Goal: Task Accomplishment & Management: Complete application form

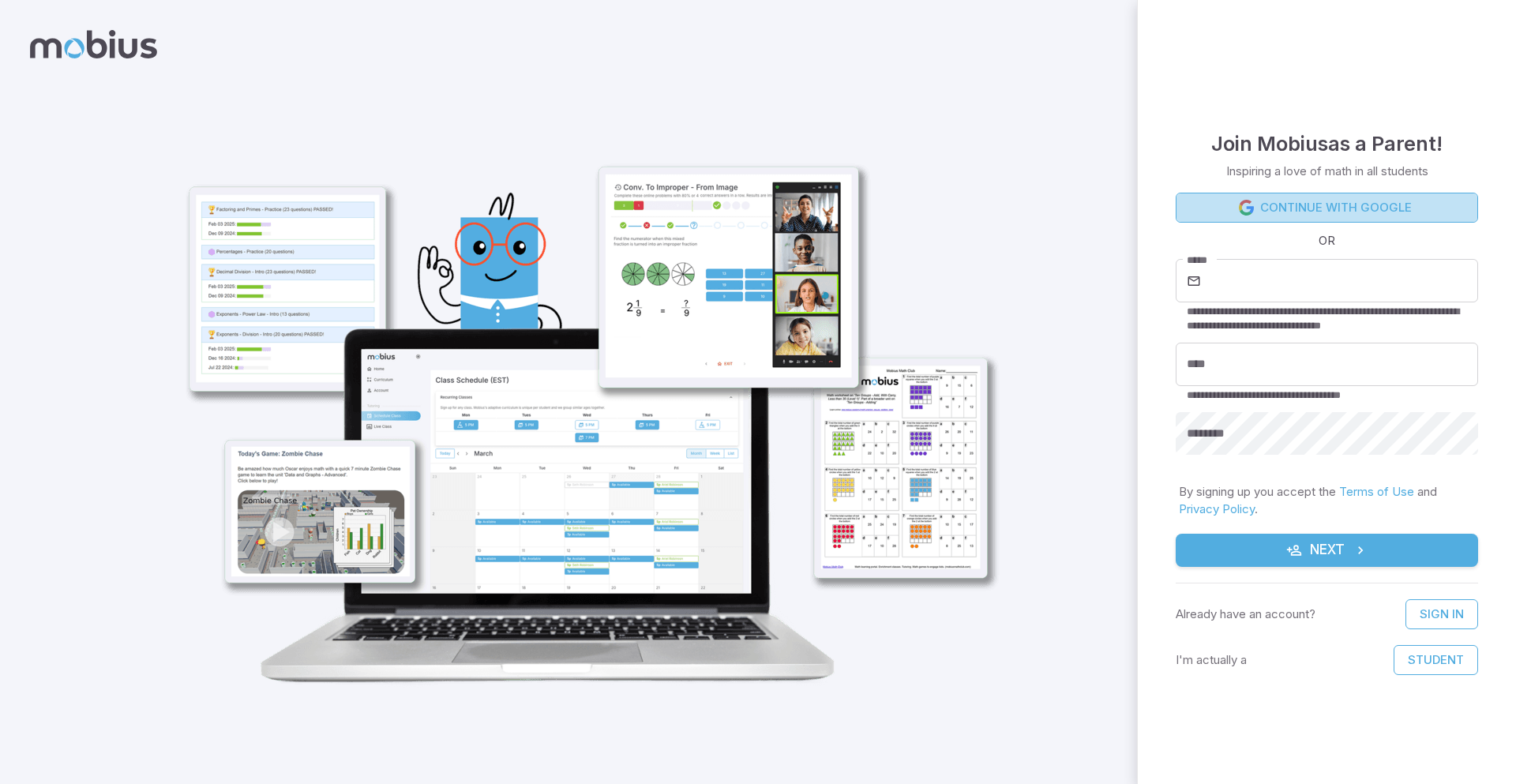
click at [1239, 206] on icon at bounding box center [1247, 208] width 16 height 16
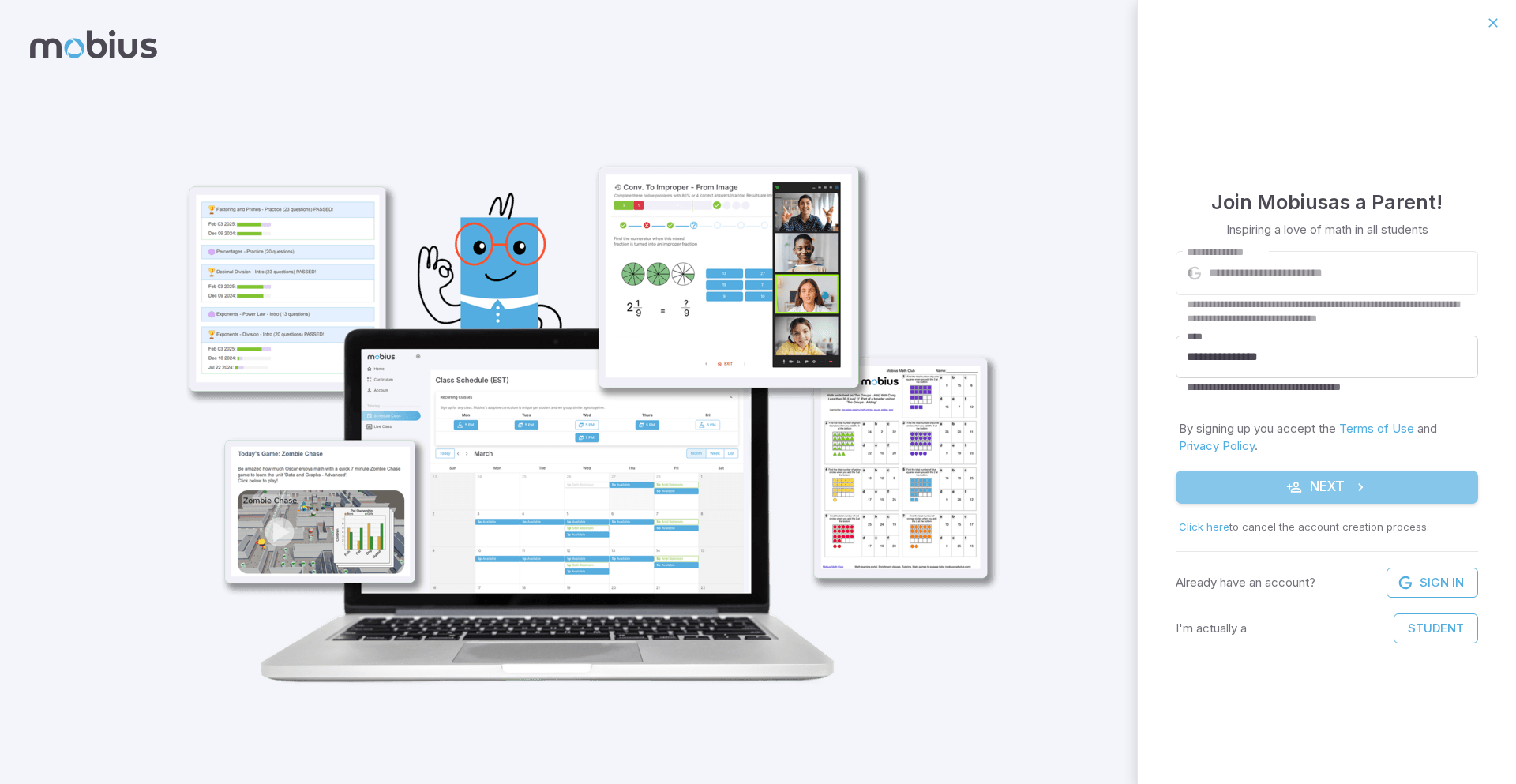
click at [1274, 479] on button "Next" at bounding box center [1327, 487] width 303 height 33
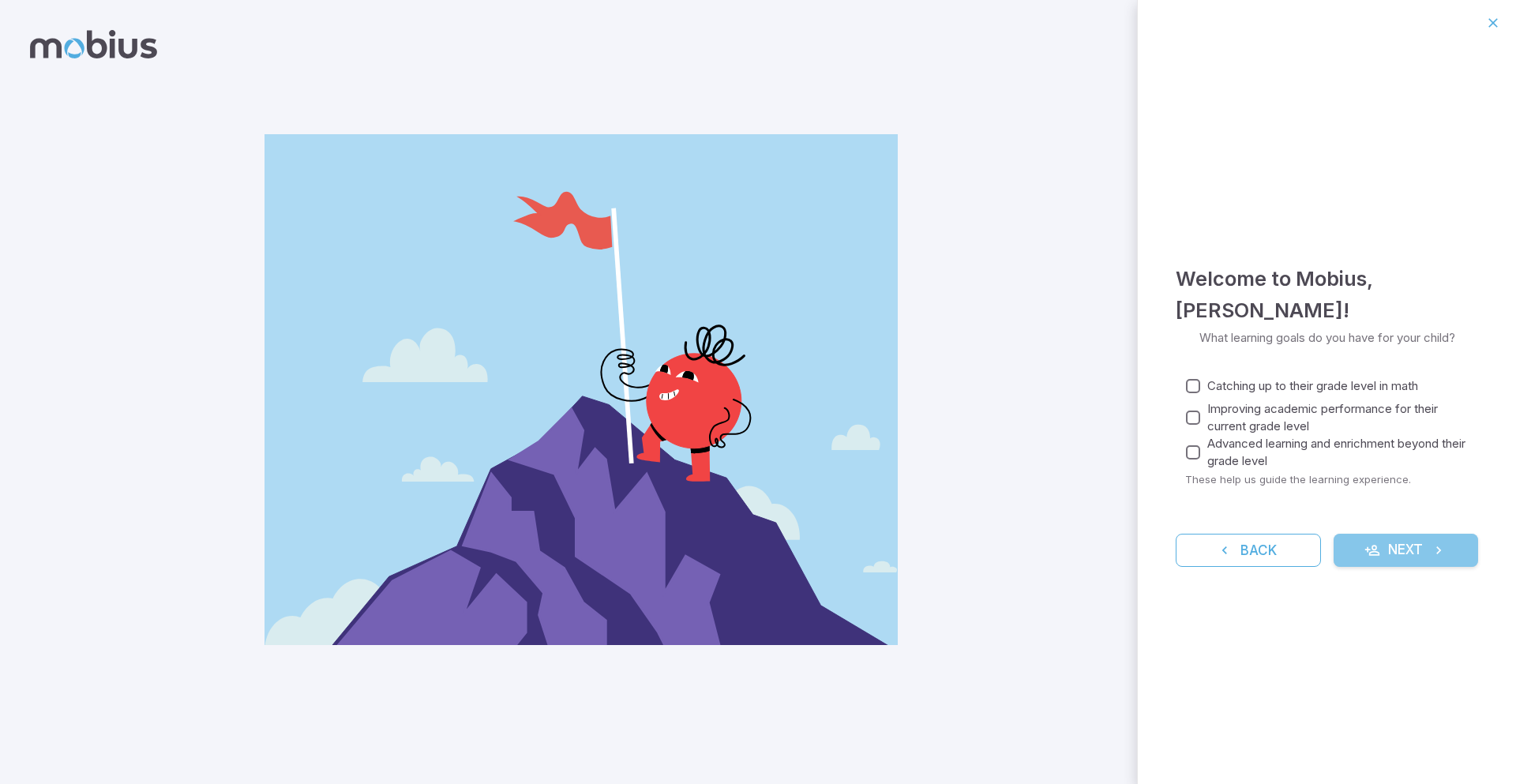
click at [1404, 552] on button "Next" at bounding box center [1406, 550] width 145 height 33
click at [1224, 384] on span "Catching up to their grade level in math" at bounding box center [1312, 386] width 211 height 18
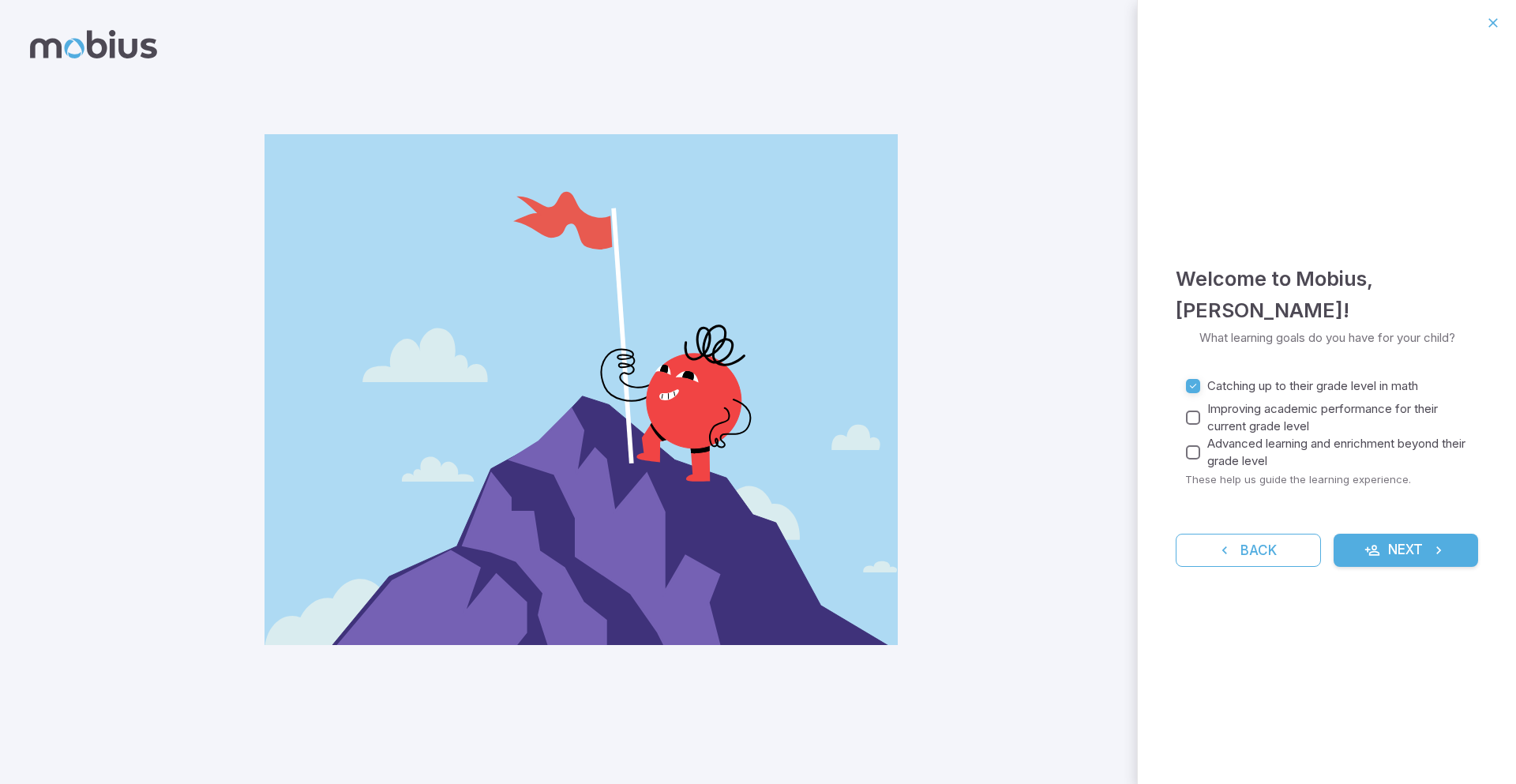
click at [1401, 534] on button "Next" at bounding box center [1406, 550] width 145 height 33
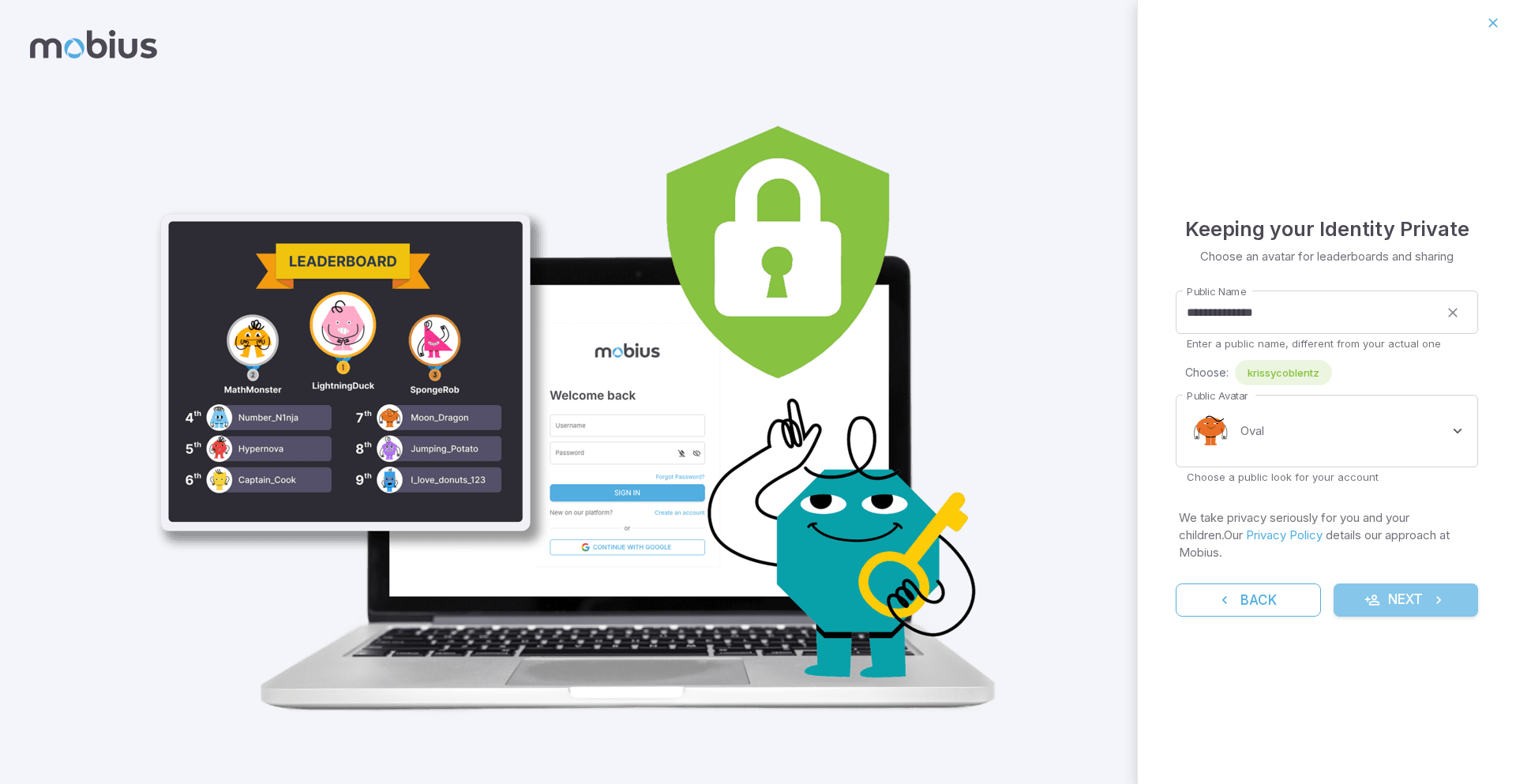
click at [1418, 585] on button "Next" at bounding box center [1406, 599] width 145 height 33
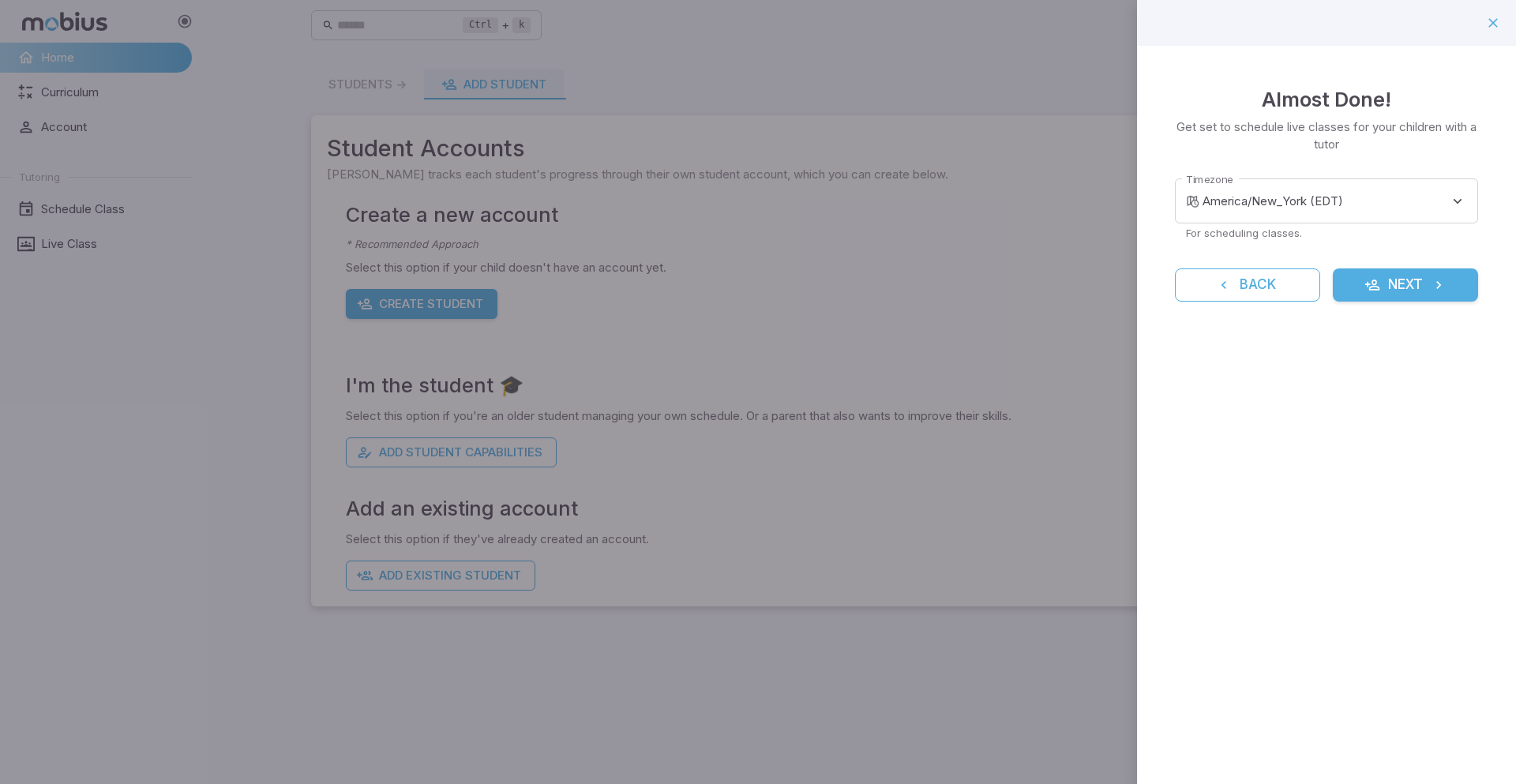
click at [1431, 286] on icon "submit" at bounding box center [1439, 285] width 16 height 16
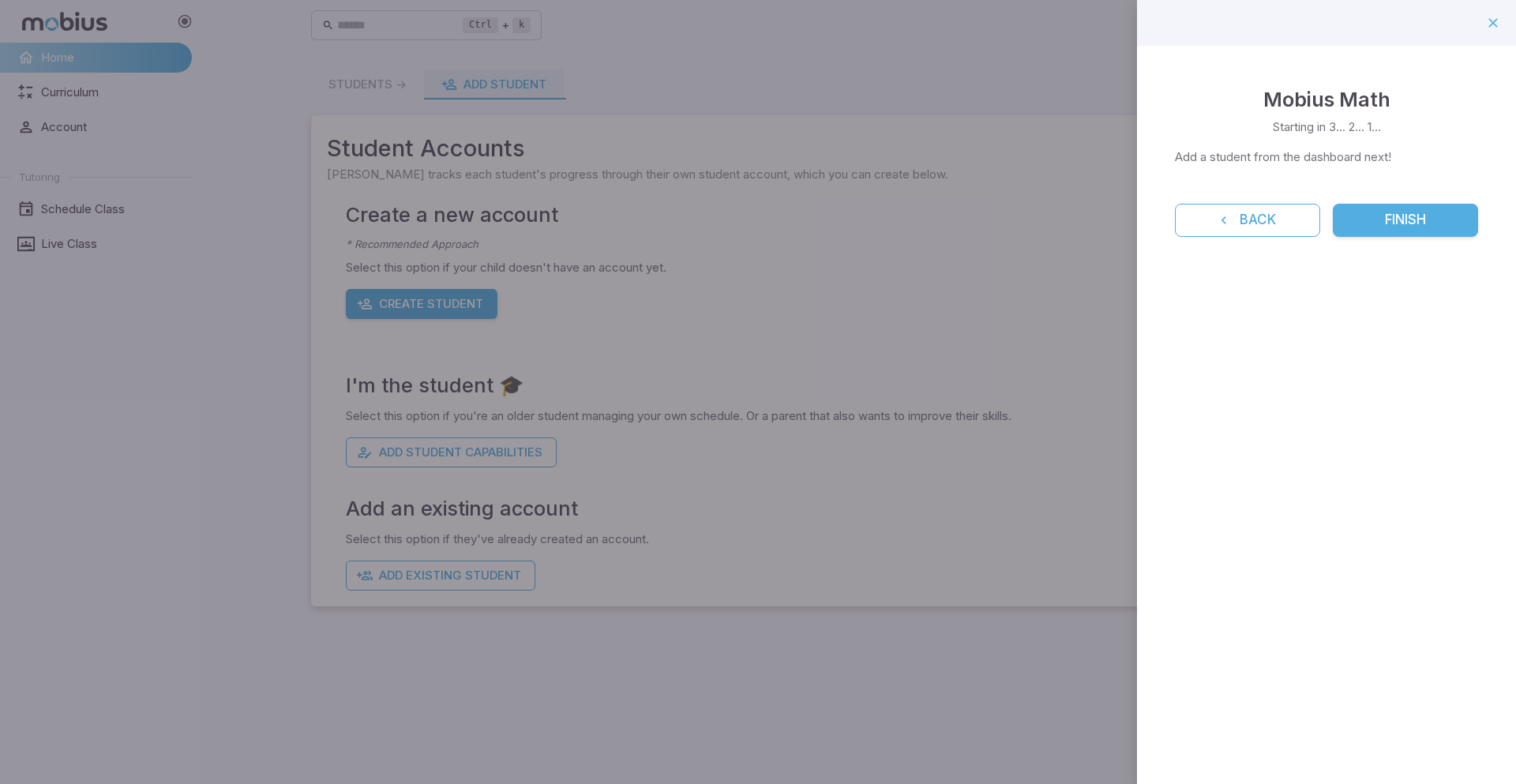
click at [1395, 216] on button "Finish" at bounding box center [1405, 219] width 145 height 33
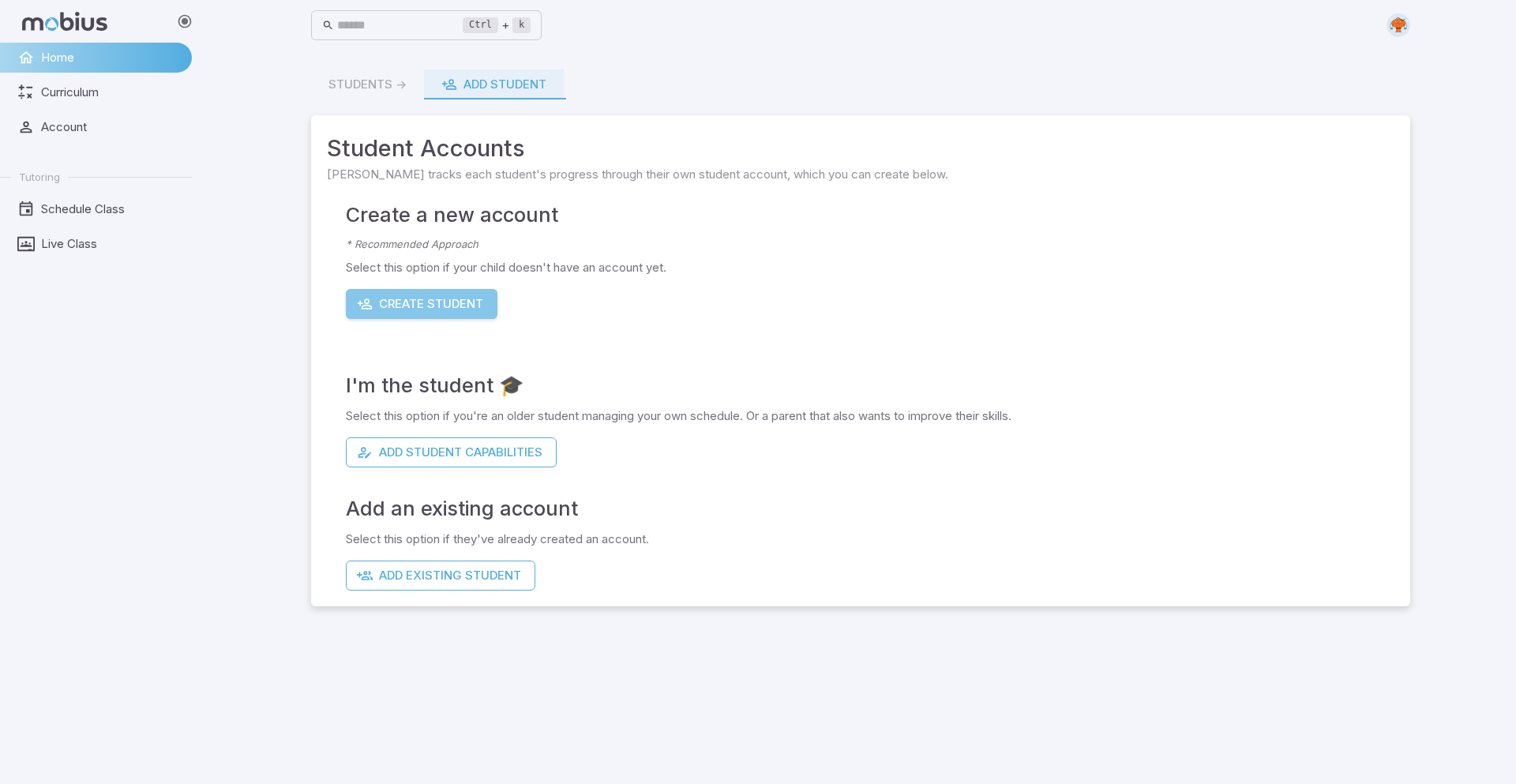
click at [405, 294] on button "Create Student" at bounding box center [421, 304] width 151 height 30
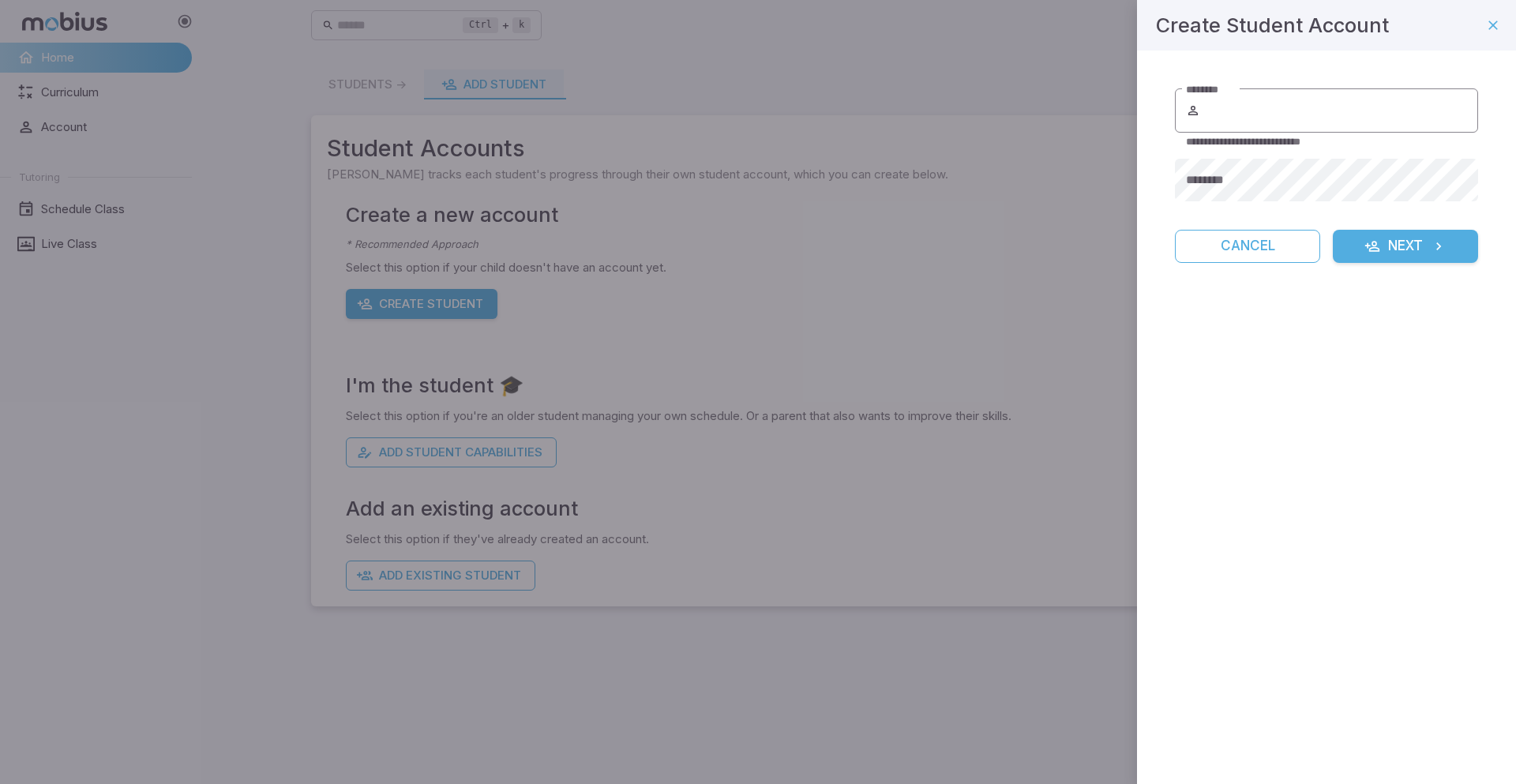
click at [1292, 94] on input "********" at bounding box center [1341, 111] width 274 height 44
type input "*****"
click at [1497, 18] on icon "button" at bounding box center [1493, 26] width 16 height 16
